Goal: Task Accomplishment & Management: Use online tool/utility

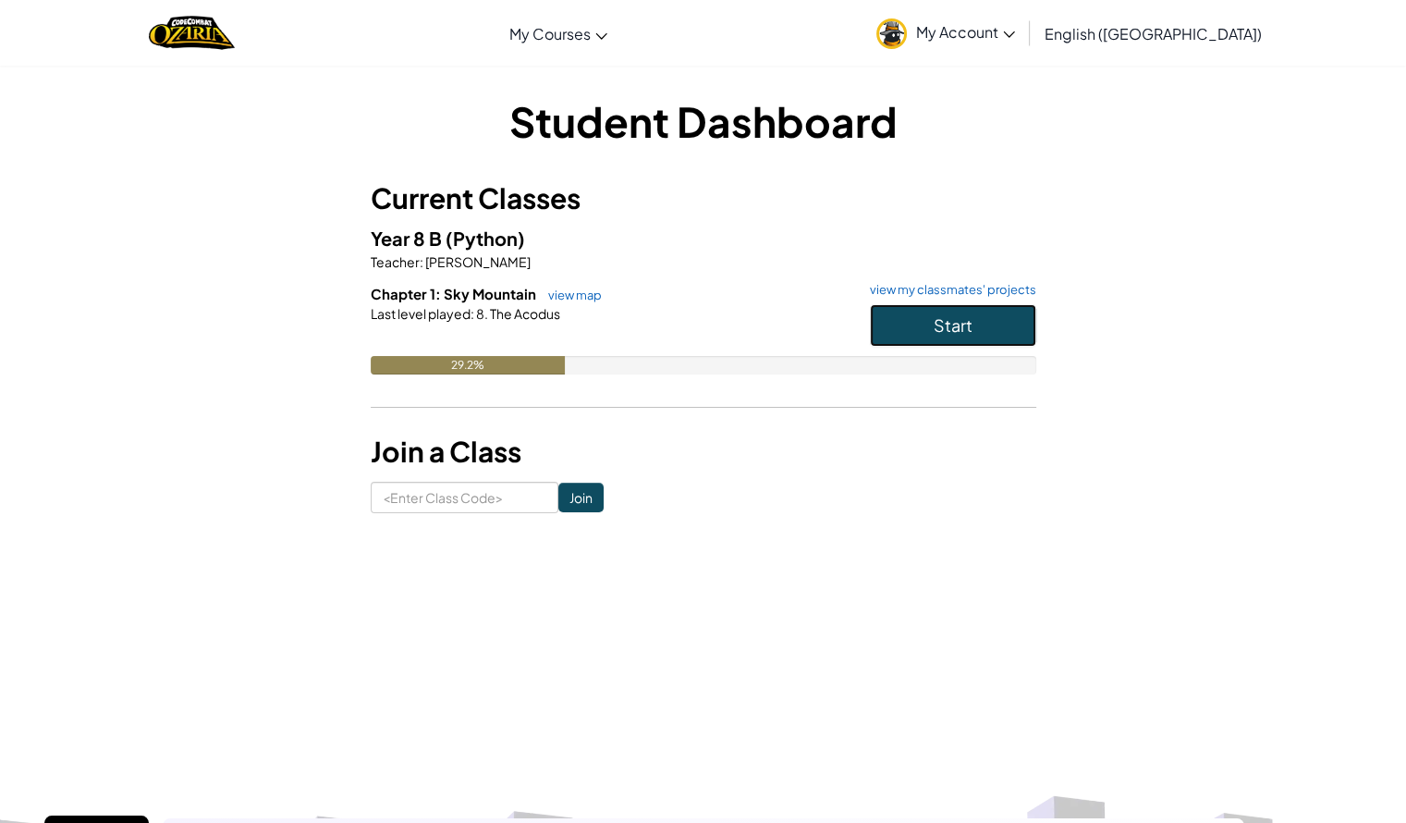
click at [930, 315] on button "Start" at bounding box center [953, 325] width 166 height 43
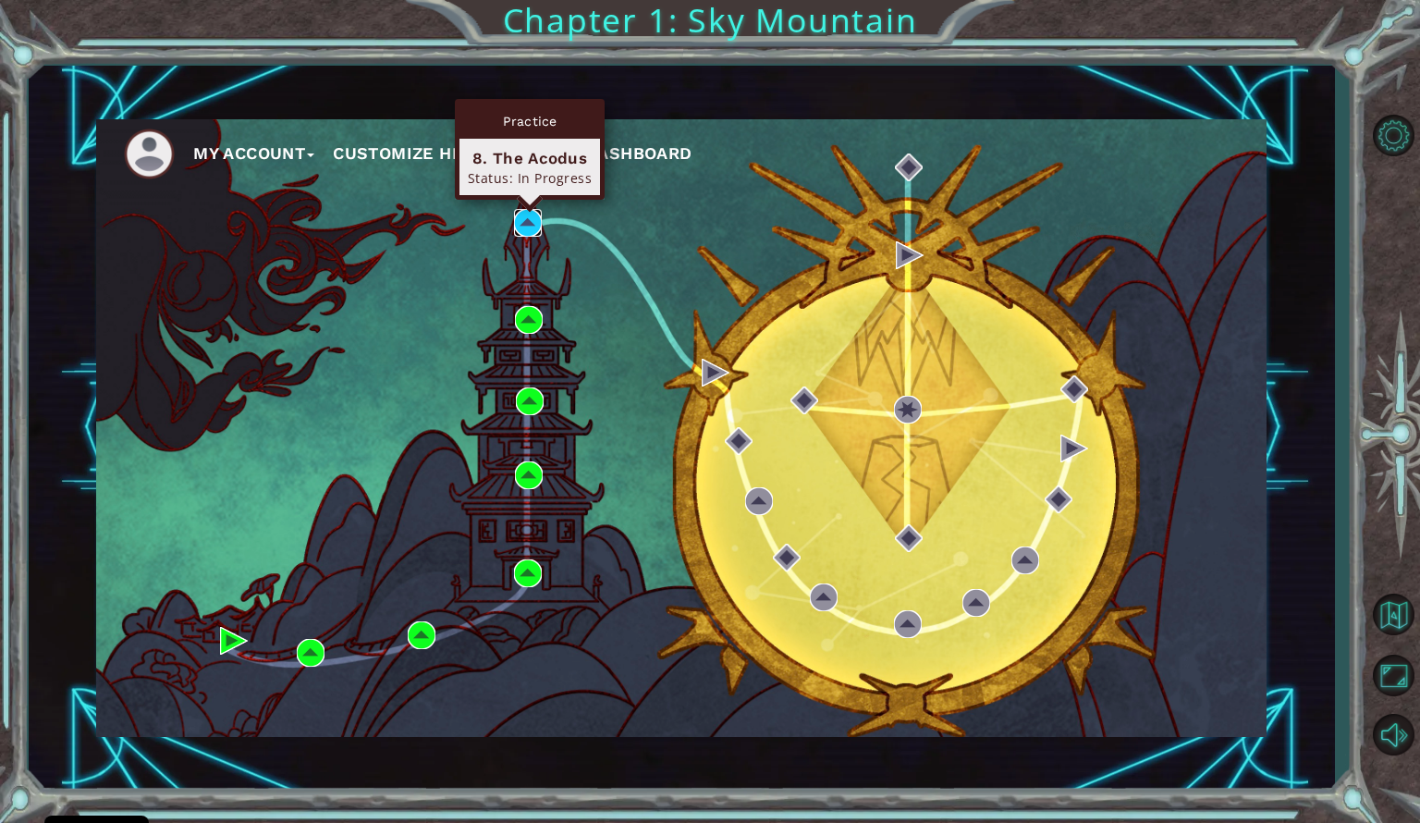
click at [532, 210] on img at bounding box center [528, 223] width 28 height 28
